Goal: Information Seeking & Learning: Learn about a topic

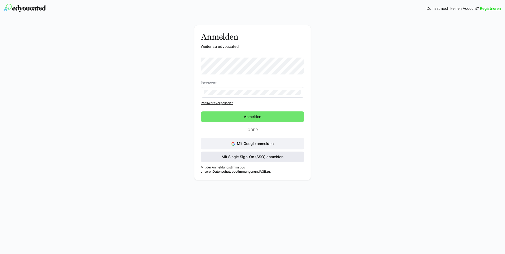
click at [250, 159] on span "Mit Single Sign-On (SSO) anmelden" at bounding box center [252, 156] width 63 height 5
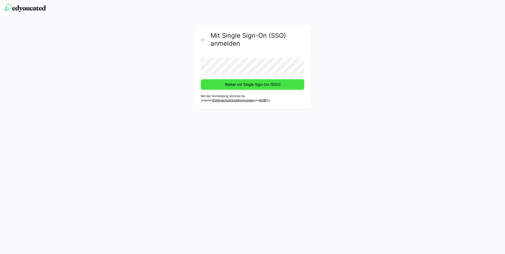
click at [278, 86] on span "Weiter mit Single Sign-On (SSO)" at bounding box center [252, 84] width 57 height 5
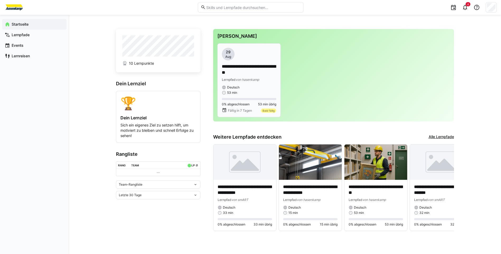
click at [247, 72] on p "**********" at bounding box center [249, 70] width 54 height 12
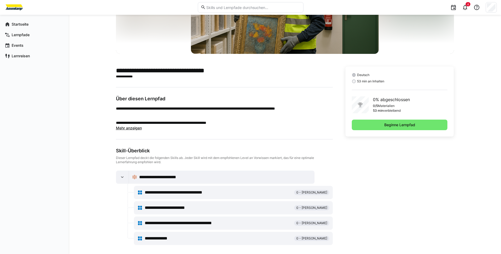
scroll to position [83, 0]
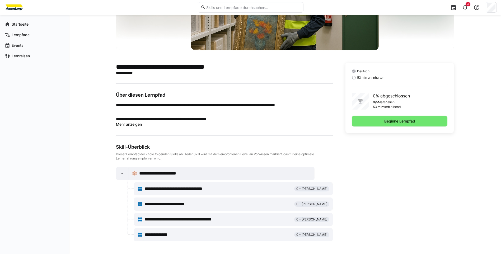
click at [170, 187] on span "**********" at bounding box center [184, 189] width 78 height 6
click at [172, 188] on span "**********" at bounding box center [184, 189] width 78 height 6
click at [396, 119] on span "Beginne Lernpfad" at bounding box center [399, 121] width 32 height 5
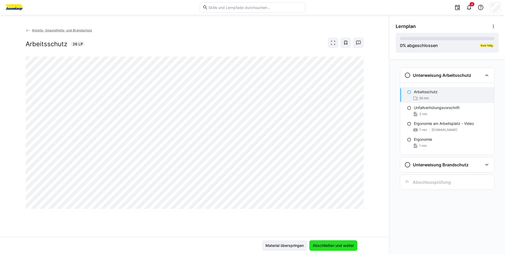
click at [338, 246] on span "Abschließen und weiter" at bounding box center [333, 245] width 43 height 5
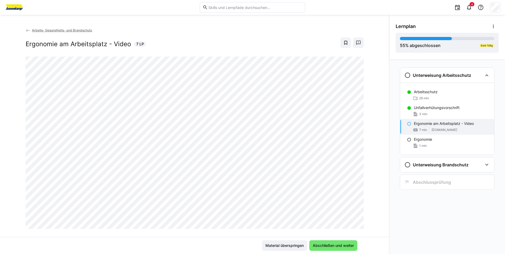
click at [378, 182] on div "Arbeits- Gesundheits- und Brandschutz Ergonomie am Arbeitsplatz - Video 7 LP" at bounding box center [194, 131] width 389 height 209
click at [409, 121] on app-navigation-item-status at bounding box center [409, 123] width 4 height 4
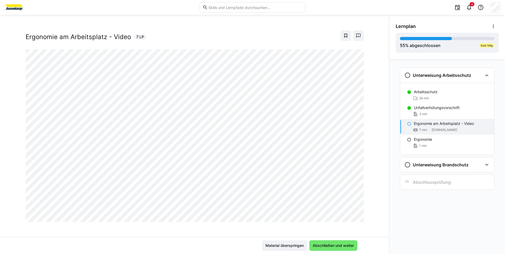
scroll to position [9, 0]
click at [321, 242] on span "Abschließen und weiter" at bounding box center [333, 245] width 48 height 11
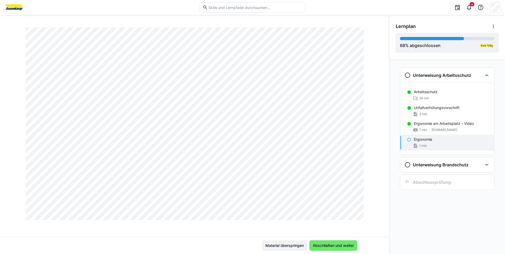
scroll to position [10, 0]
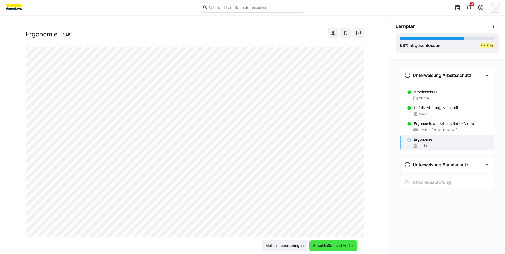
click at [335, 247] on span "Abschließen und weiter" at bounding box center [333, 245] width 43 height 5
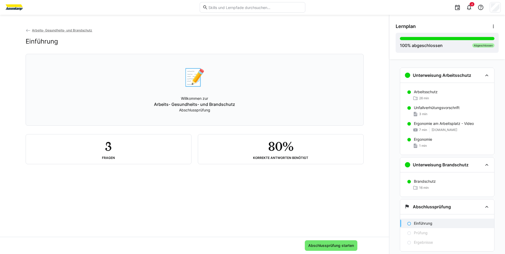
click at [210, 112] on div "📝 Willkommen zur Arbeits- Gesundheits- und Brandschutz Abschlussprüfung" at bounding box center [194, 89] width 329 height 65
click at [353, 247] on span "Abschlussprüfung starten" at bounding box center [331, 245] width 53 height 11
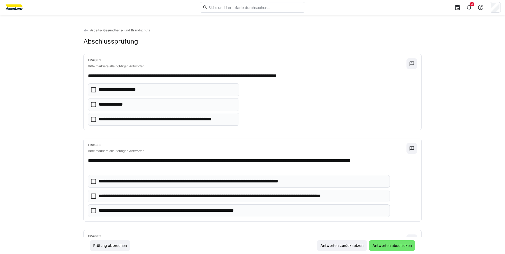
click at [91, 106] on icon at bounding box center [93, 104] width 5 height 5
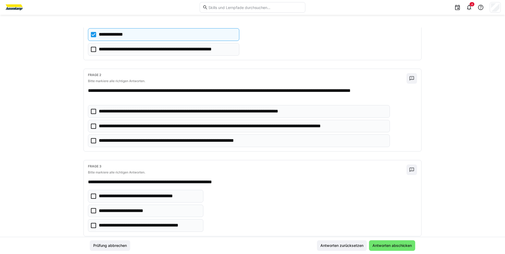
scroll to position [79, 0]
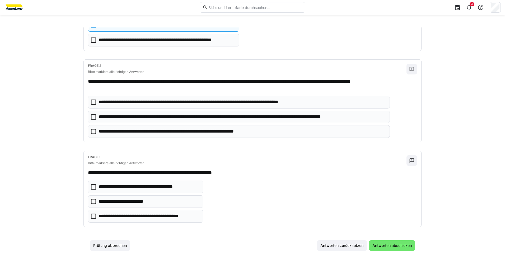
click at [91, 115] on icon at bounding box center [93, 116] width 5 height 5
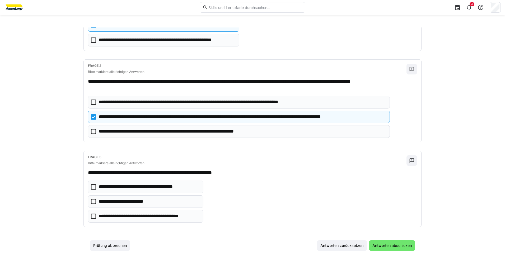
click at [93, 133] on icon at bounding box center [93, 131] width 5 height 5
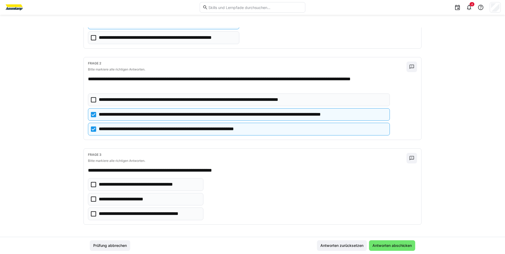
scroll to position [82, 0]
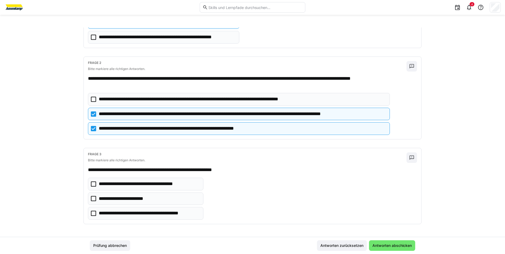
click at [94, 213] on icon at bounding box center [93, 213] width 5 height 5
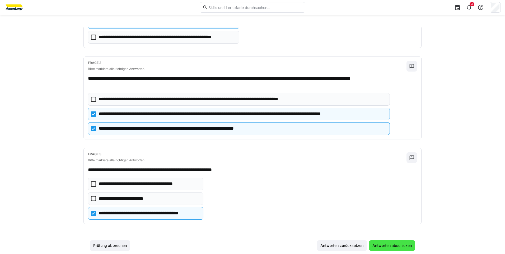
click at [404, 248] on span "Antworten abschicken" at bounding box center [391, 245] width 41 height 5
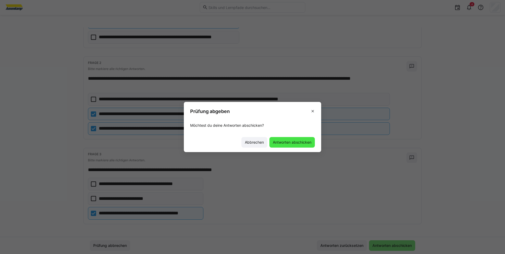
click at [282, 142] on span "Antworten abschicken" at bounding box center [292, 142] width 40 height 5
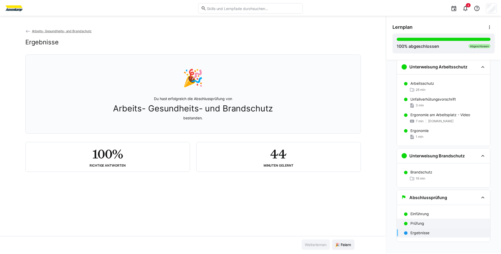
scroll to position [14, 0]
